Goal: Task Accomplishment & Management: Manage account settings

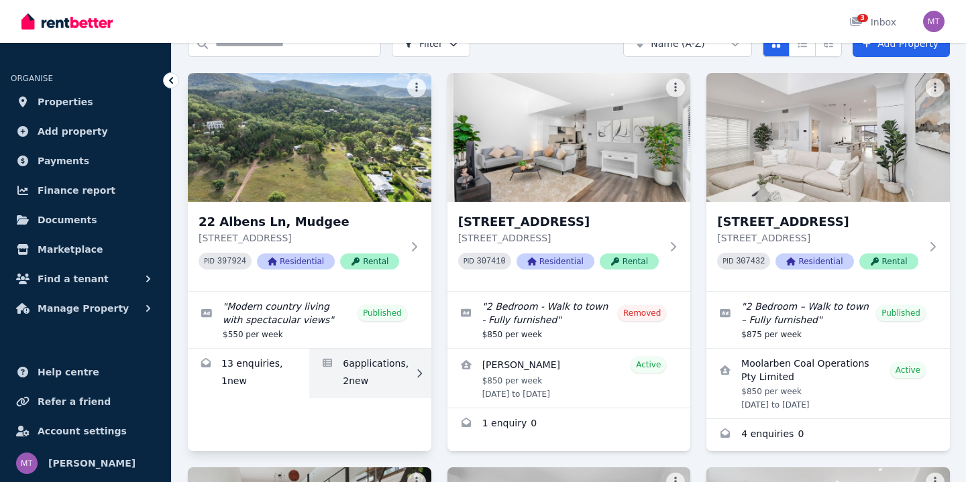
scroll to position [74, 0]
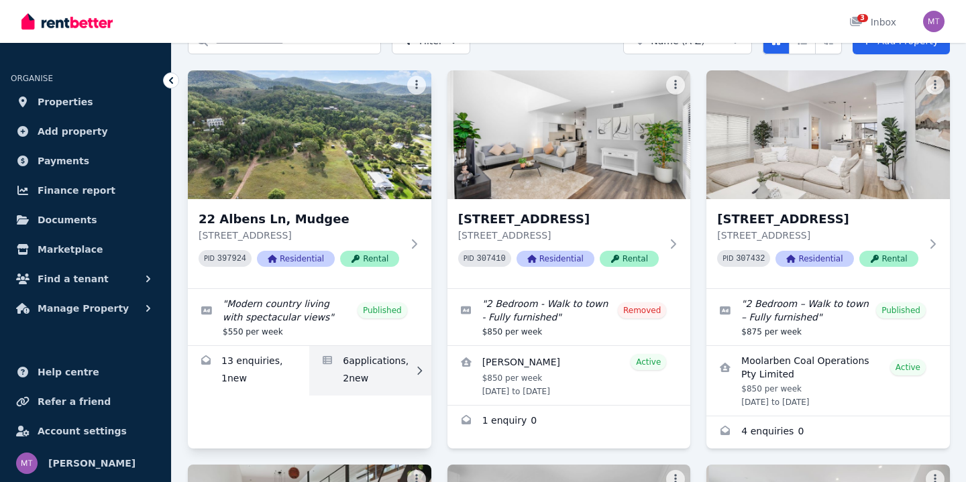
click at [359, 391] on link "Applications for 22 Albens Ln, Mudgee" at bounding box center [369, 371] width 121 height 50
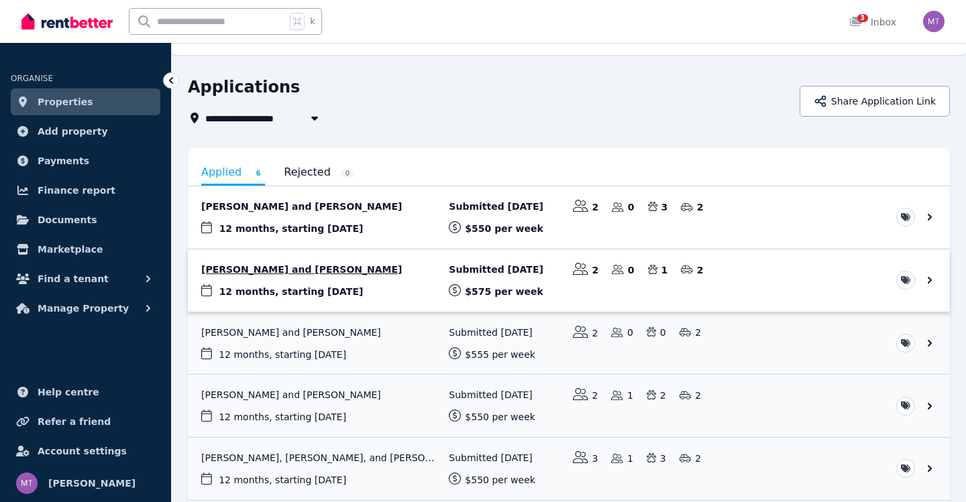
scroll to position [26, 0]
click at [383, 272] on link "View application: Kristee Jobson and Brendan Van Spreeuwel" at bounding box center [569, 280] width 762 height 62
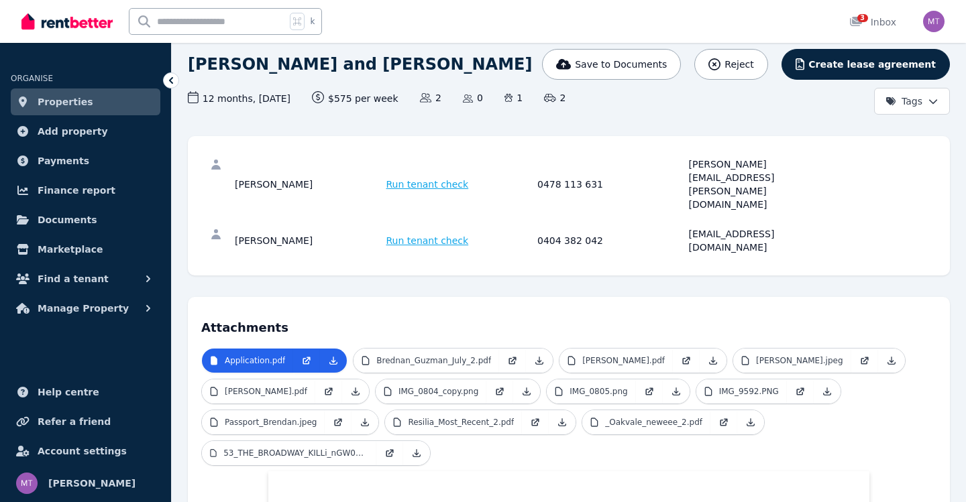
scroll to position [89, 0]
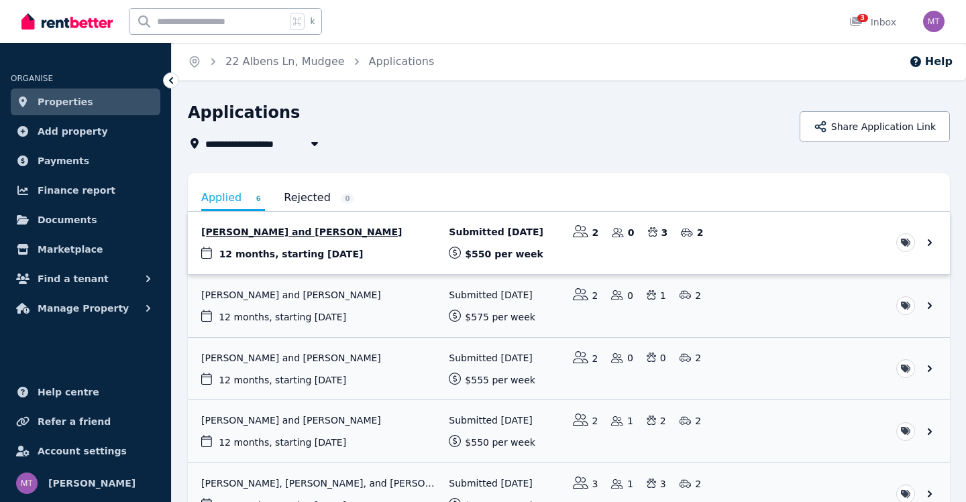
click at [392, 258] on link "View application: Hannah Clark and Jackson Blackie" at bounding box center [569, 243] width 762 height 62
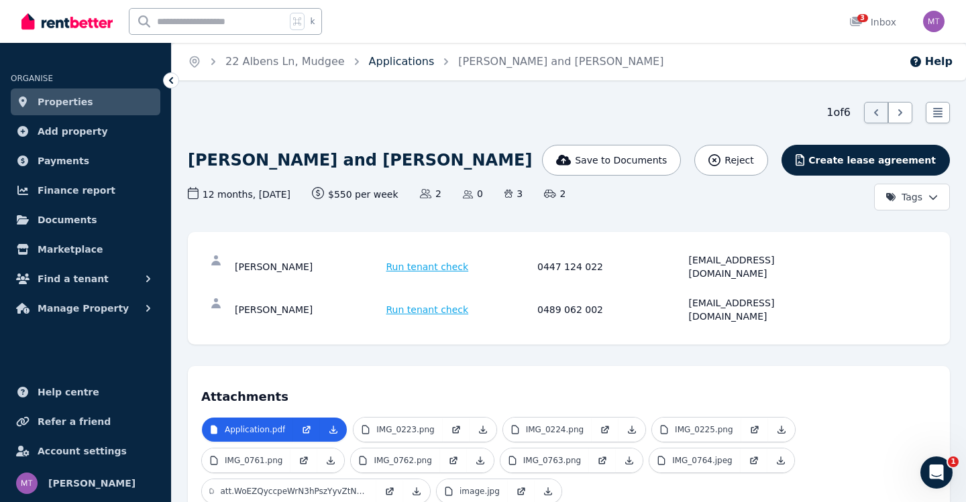
click at [375, 61] on link "Applications" at bounding box center [402, 61] width 66 height 13
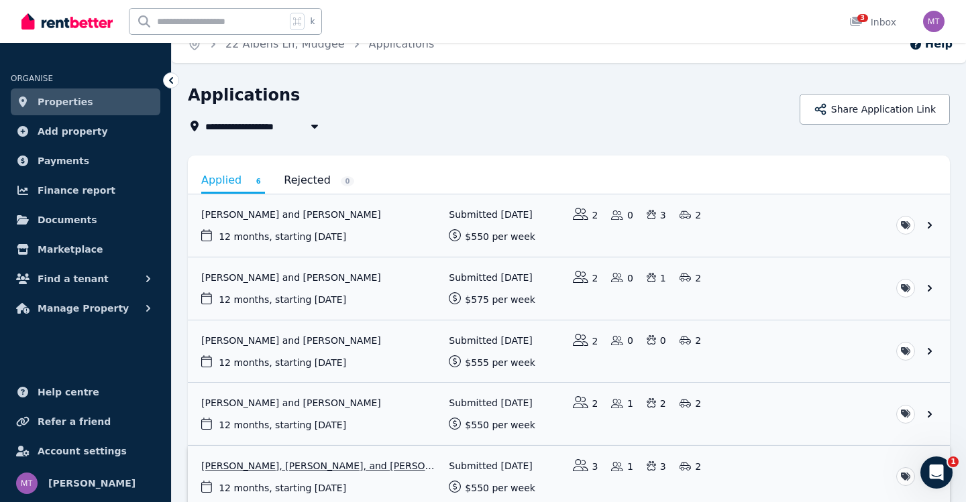
scroll to position [156, 0]
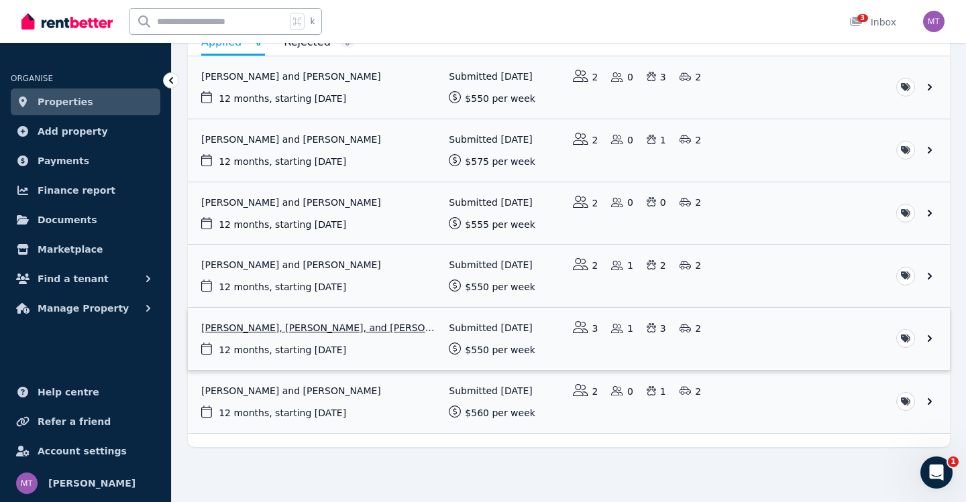
click at [426, 347] on link "View application: Luke Rash, Lakeisha Moore, and Angeline Catto" at bounding box center [569, 339] width 762 height 62
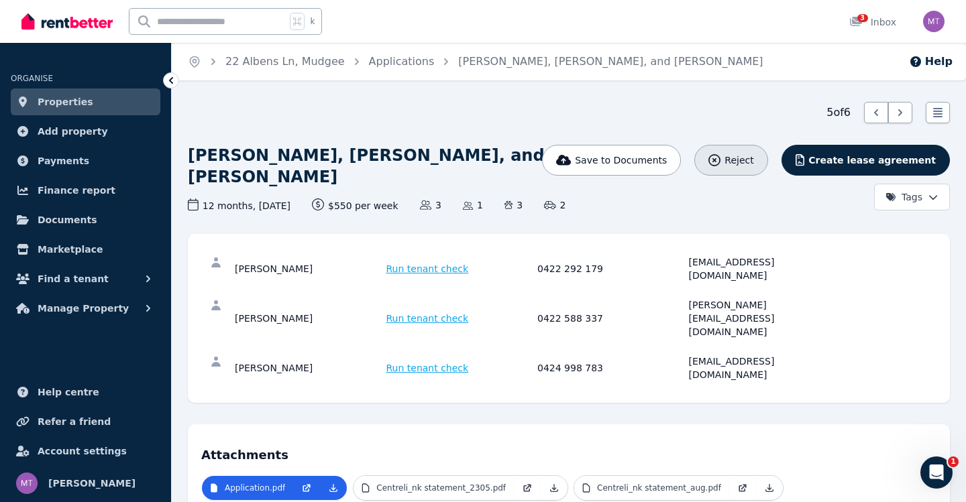
click at [720, 166] on icon "button" at bounding box center [714, 160] width 12 height 12
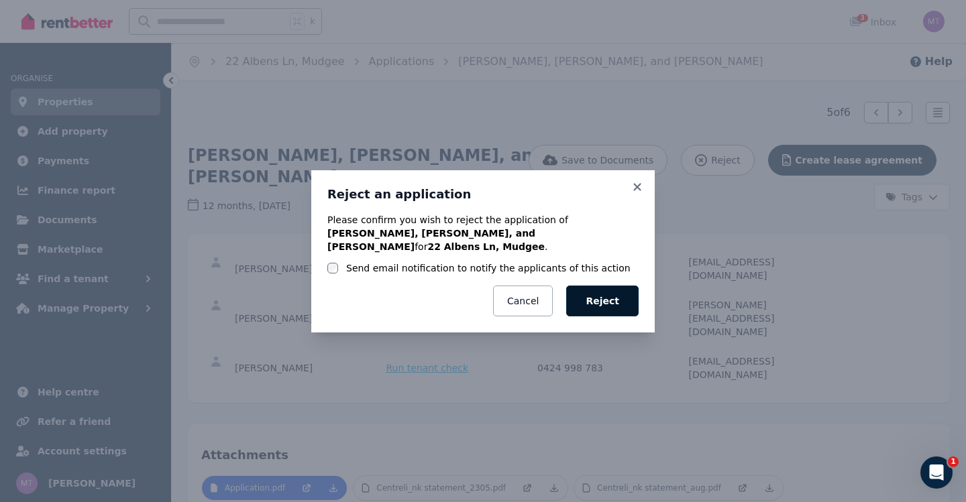
click at [580, 290] on button "Reject" at bounding box center [602, 301] width 72 height 31
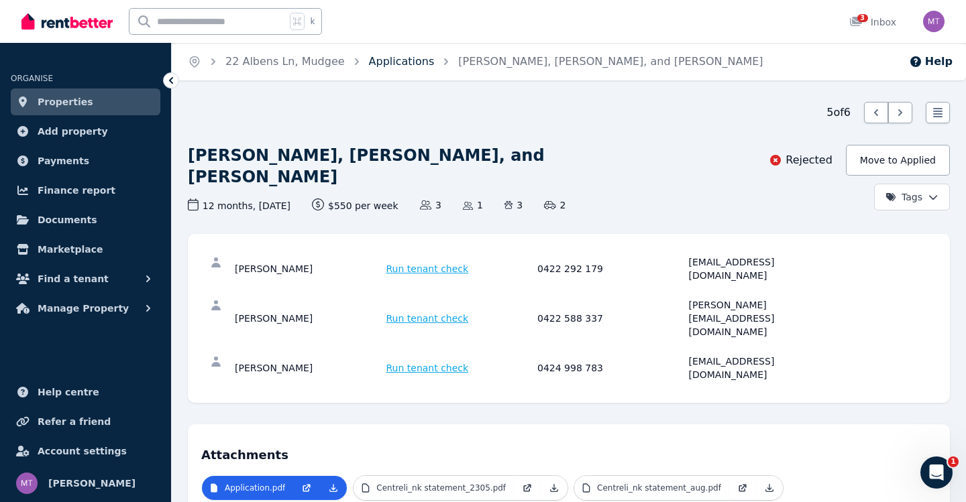
click at [382, 66] on link "Applications" at bounding box center [402, 61] width 66 height 13
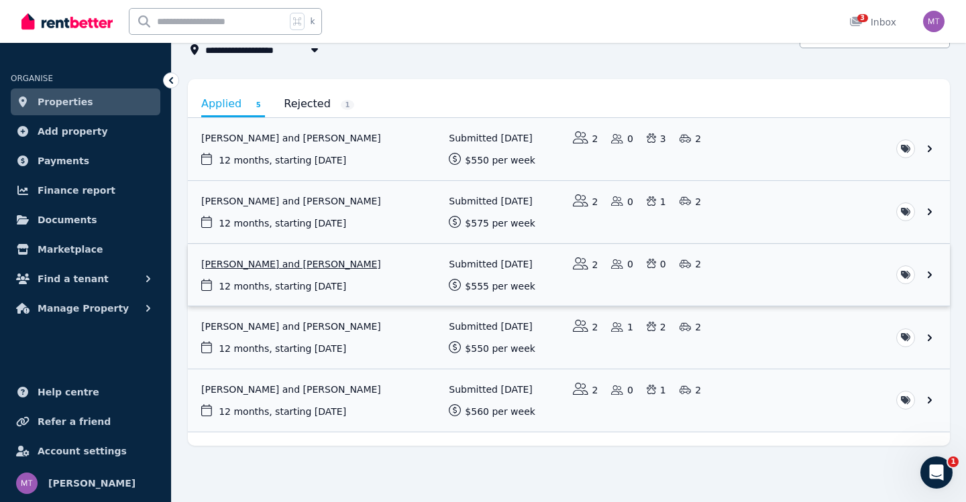
scroll to position [94, 0]
click at [395, 334] on link "View application: Selina Holmes and Joshua Humphries" at bounding box center [569, 337] width 762 height 62
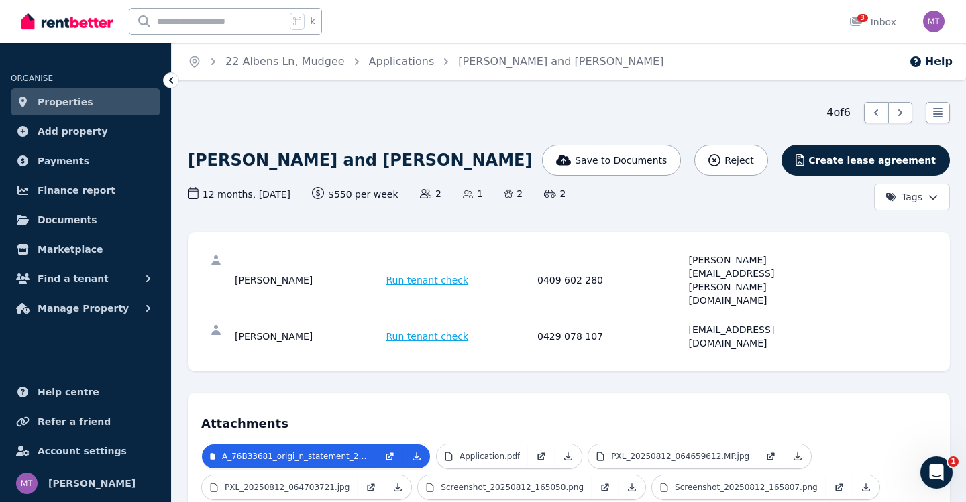
click at [400, 71] on ol "Home 22 Albens Ln, Mudgee Applications [PERSON_NAME] and [PERSON_NAME]" at bounding box center [426, 62] width 508 height 38
click at [400, 69] on span "Applications" at bounding box center [402, 62] width 66 height 16
click at [400, 61] on link "Applications" at bounding box center [402, 61] width 66 height 13
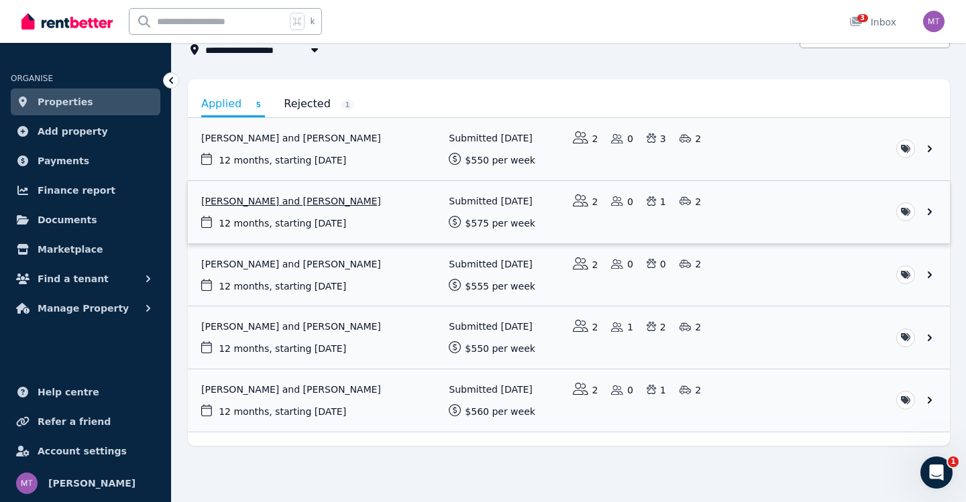
scroll to position [94, 0]
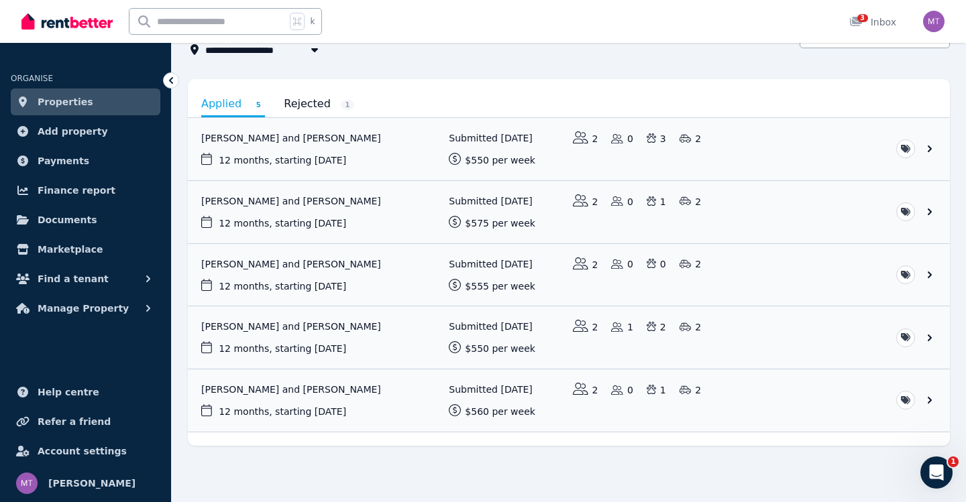
click at [348, 75] on div "**********" at bounding box center [569, 227] width 762 height 438
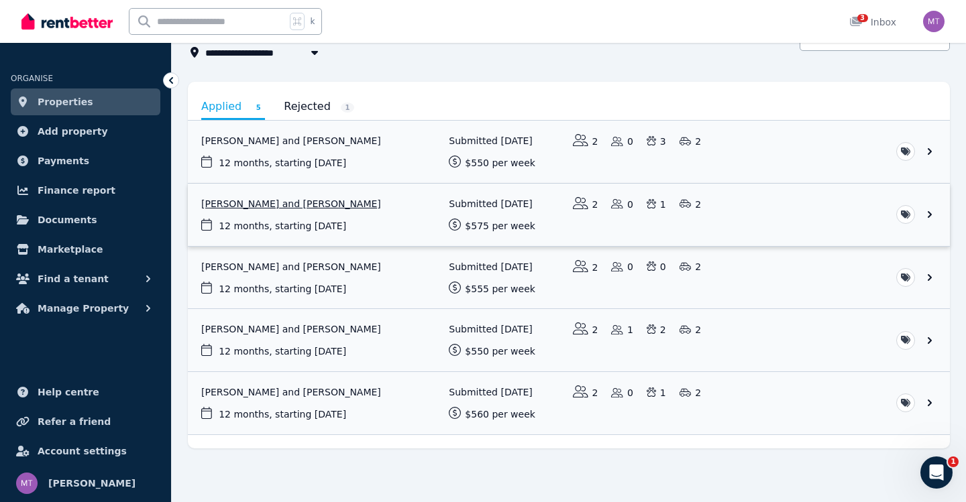
scroll to position [91, 0]
